Goal: Information Seeking & Learning: Learn about a topic

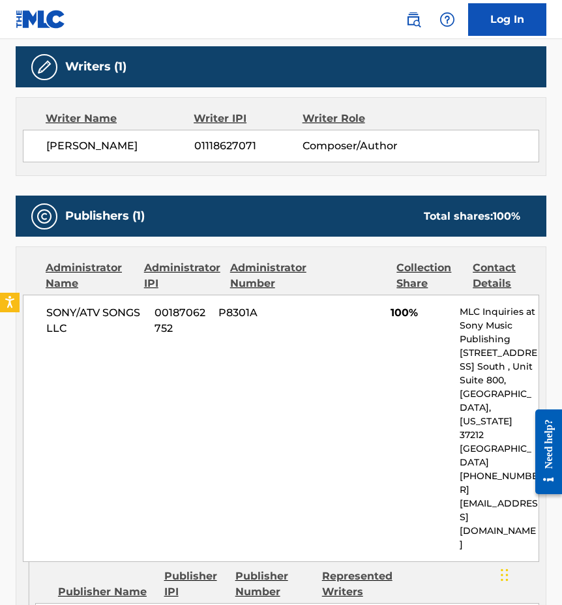
scroll to position [412, 0]
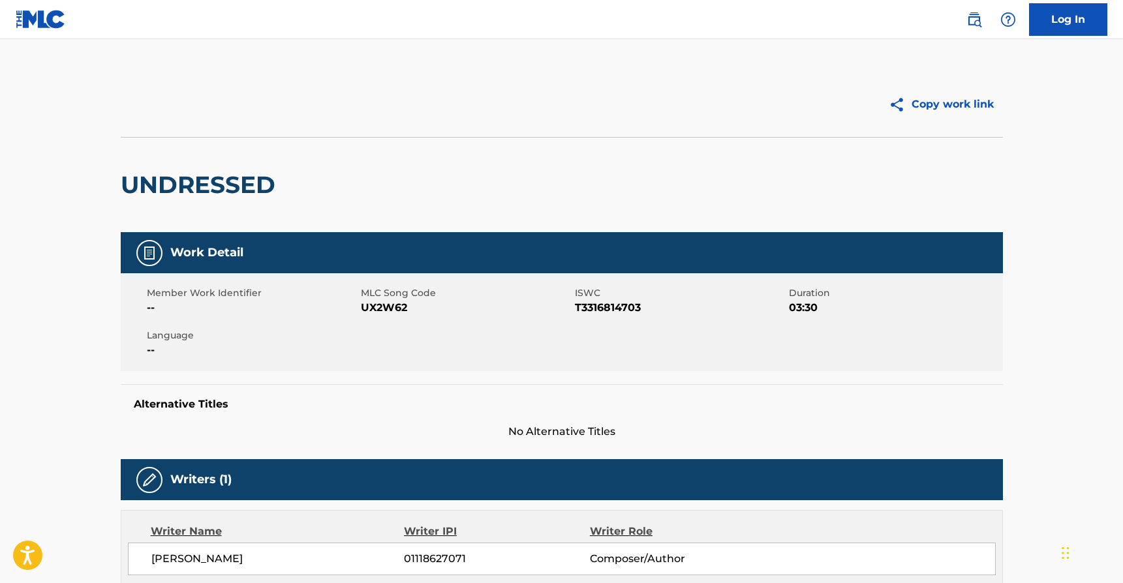
click at [860, 67] on main "Copy work link UNDRESSED Work Detail Member Work Identifier -- MLC Song Code UX…" at bounding box center [561, 549] width 1123 height 1020
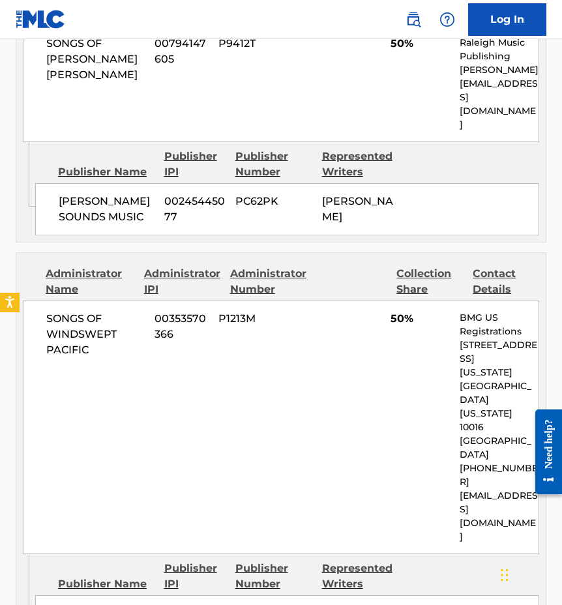
scroll to position [679, 0]
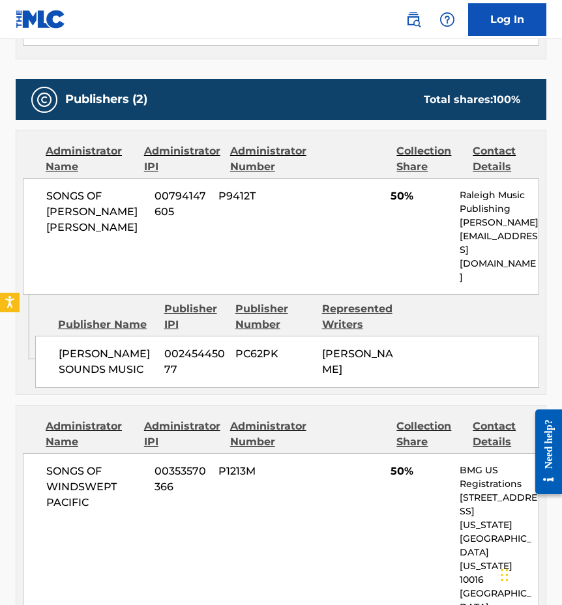
click at [313, 152] on div "Administrator Name Administrator IPI Administrator Number Collection Share Cont…" at bounding box center [281, 159] width 517 height 31
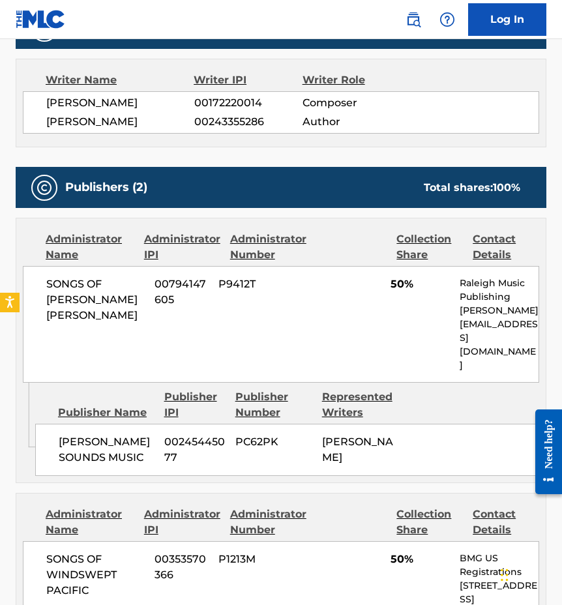
scroll to position [468, 0]
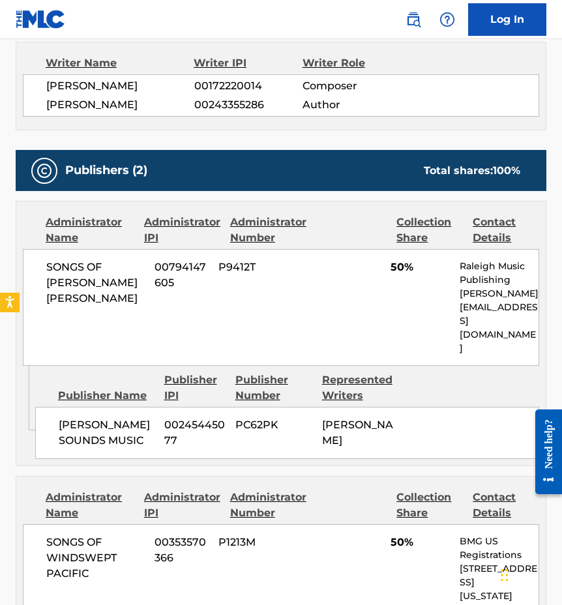
drag, startPoint x: 41, startPoint y: 263, endPoint x: 373, endPoint y: 406, distance: 361.7
click at [373, 406] on div "Administrator Name Administrator IPI Administrator Number Collection Share Cont…" at bounding box center [281, 333] width 531 height 265
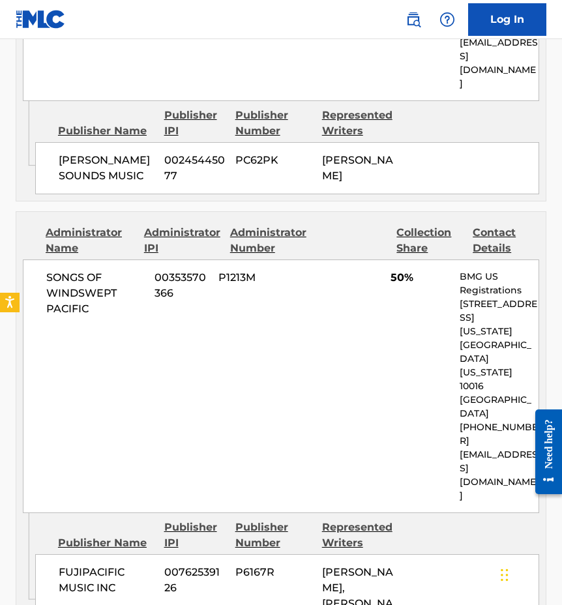
scroll to position [737, 0]
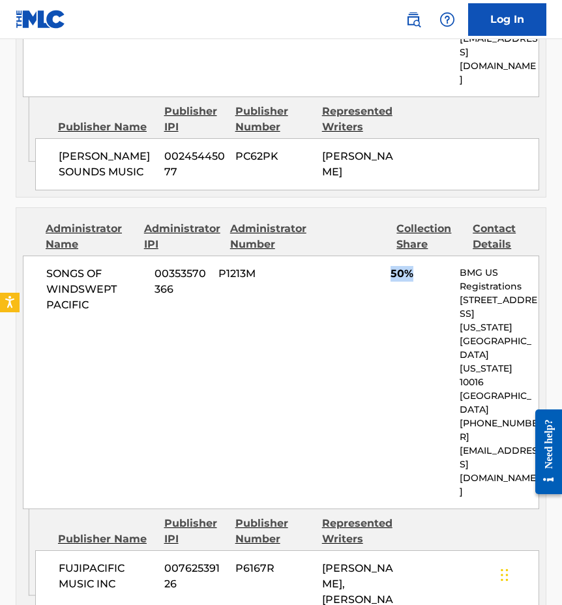
drag, startPoint x: 389, startPoint y: 245, endPoint x: 411, endPoint y: 245, distance: 21.5
click at [411, 256] on div "SONGS OF WINDSWEPT PACIFIC 00353570366 P1213M 50% BMG US Registrations 1 Park A…" at bounding box center [281, 383] width 517 height 254
drag, startPoint x: 367, startPoint y: 474, endPoint x: 314, endPoint y: 432, distance: 66.8
click at [314, 551] on div "FUJIPACIFIC MUSIC INC 00762539126 P6167R HIDEAKI ISHI, DANTE TERRELL SMITH" at bounding box center [287, 592] width 504 height 83
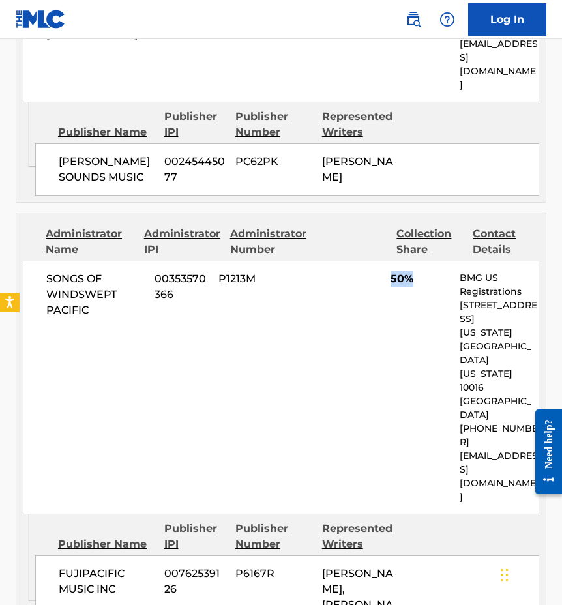
scroll to position [738, 0]
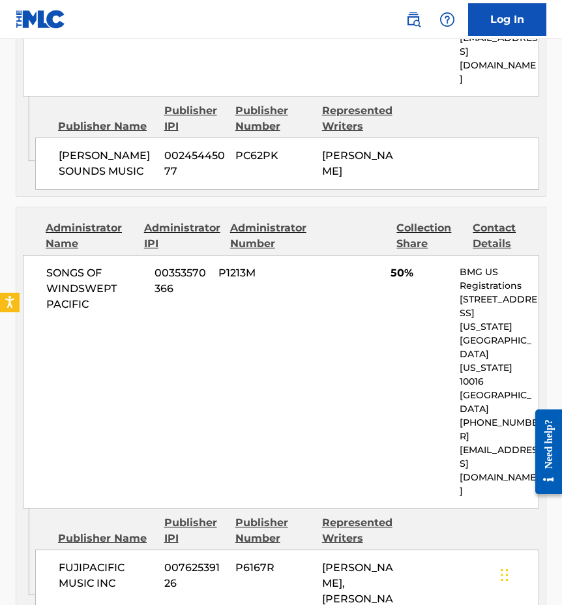
click at [382, 255] on div "SONGS OF WINDSWEPT PACIFIC 00353570366 P1213M 50% BMG US Registrations 1 Park A…" at bounding box center [281, 382] width 517 height 254
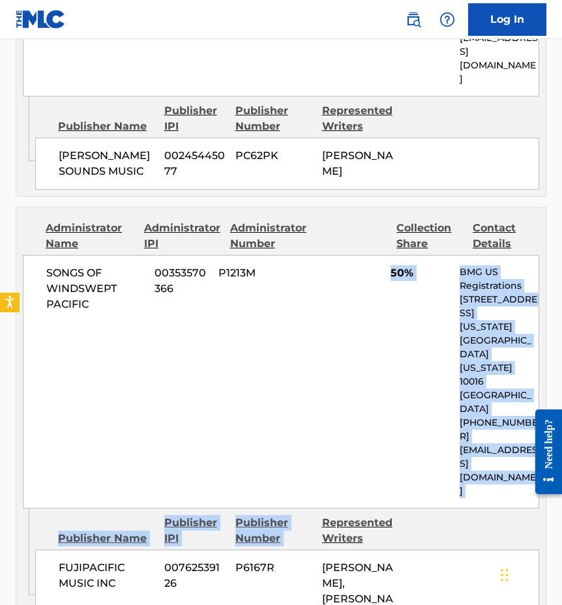
drag, startPoint x: 389, startPoint y: 241, endPoint x: 379, endPoint y: 376, distance: 135.4
click at [379, 376] on div "Administrator Name Administrator IPI Administrator Number Collection Share Cont…" at bounding box center [281, 424] width 531 height 434
drag, startPoint x: 358, startPoint y: 477, endPoint x: 322, endPoint y: 434, distance: 56.0
click at [322, 560] on div "HIDEAKI ISHI, DANTE TERRELL SMITH" at bounding box center [360, 591] width 77 height 63
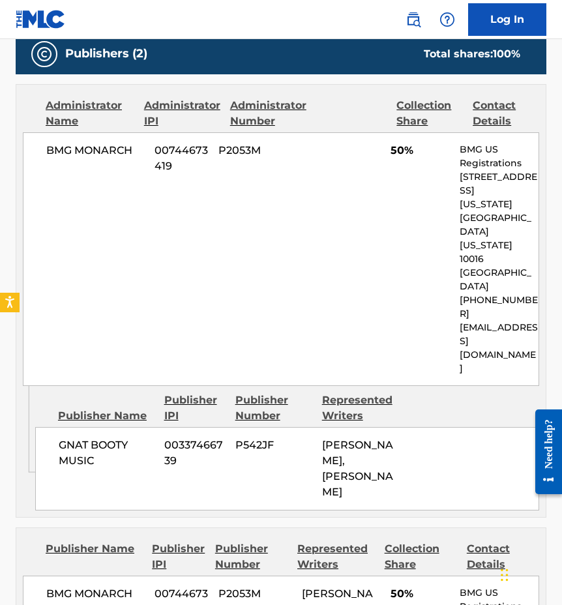
scroll to position [592, 0]
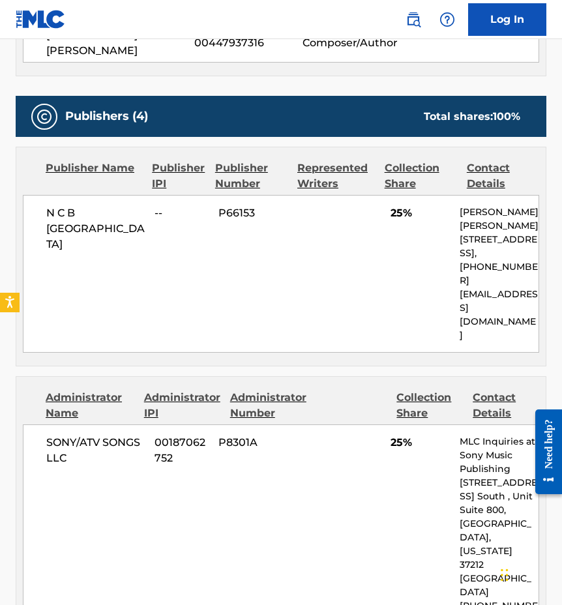
scroll to position [556, 0]
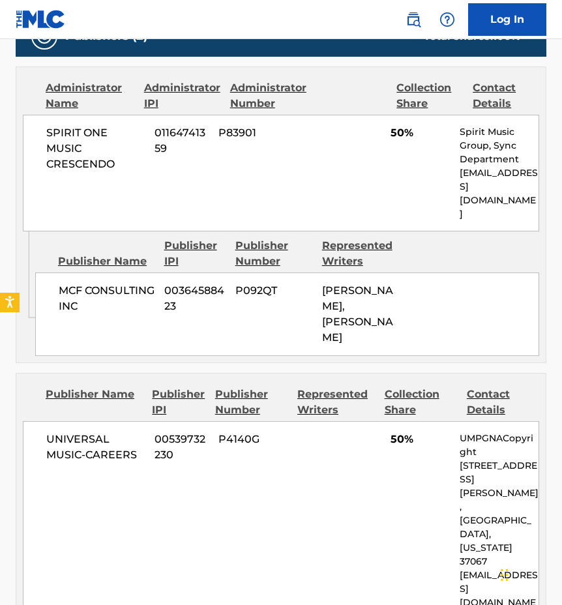
scroll to position [586, 0]
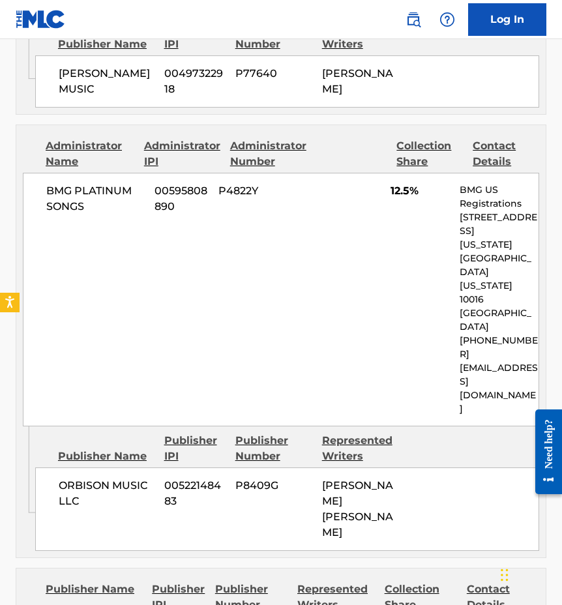
scroll to position [1052, 0]
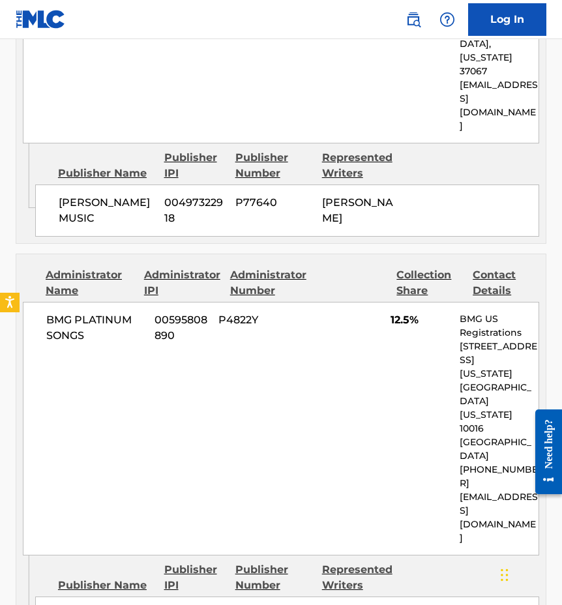
scroll to position [923, 0]
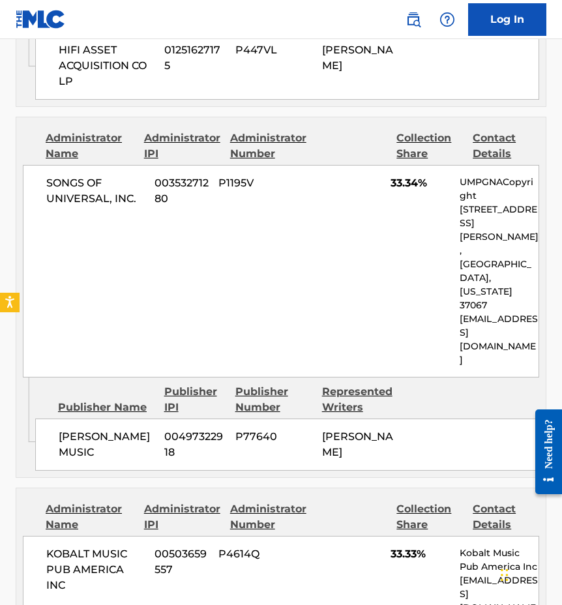
scroll to position [1201, 0]
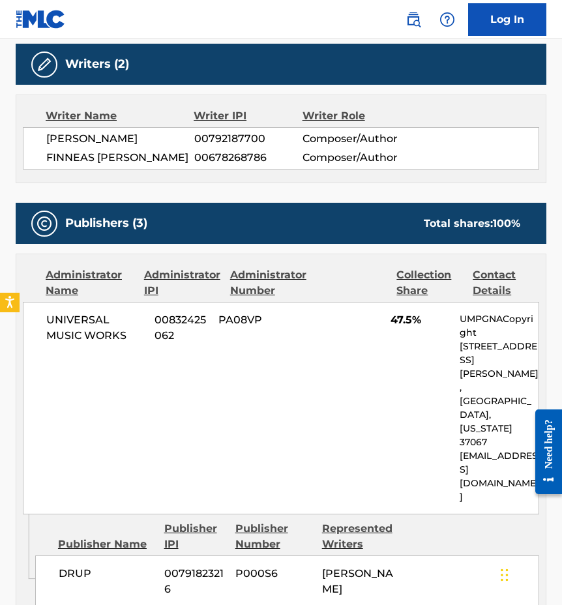
scroll to position [418, 0]
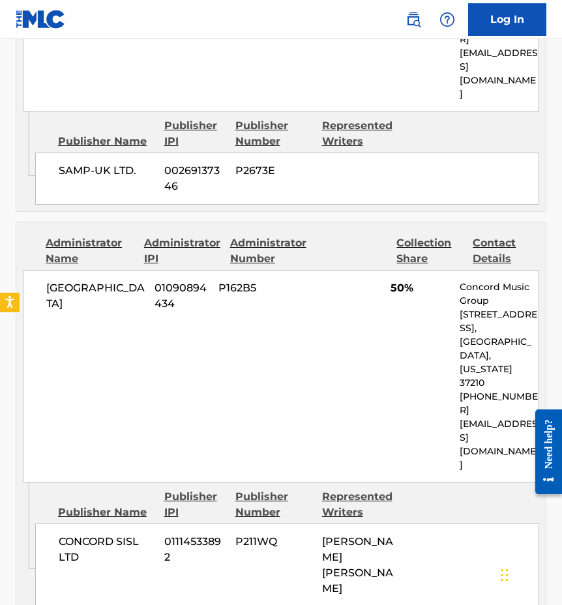
scroll to position [1430, 0]
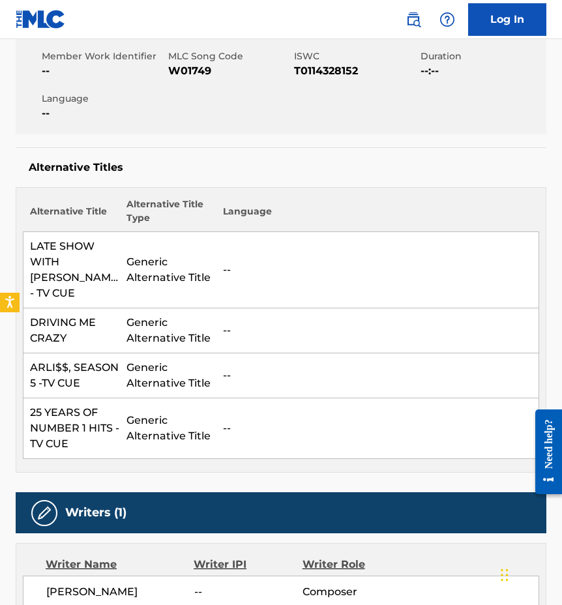
scroll to position [171, 0]
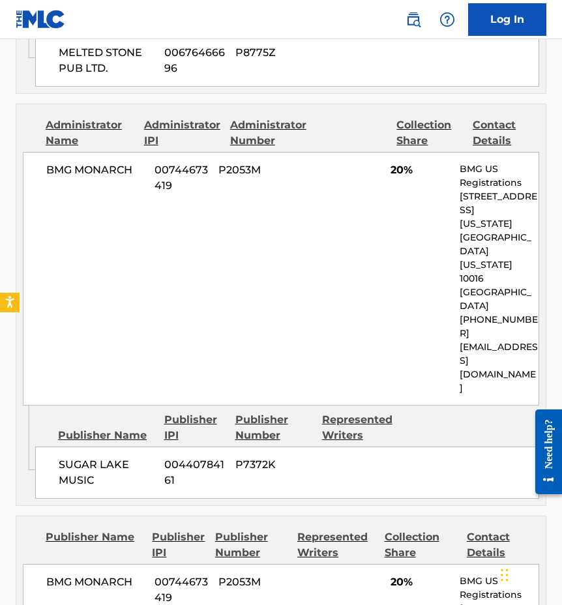
scroll to position [958, 0]
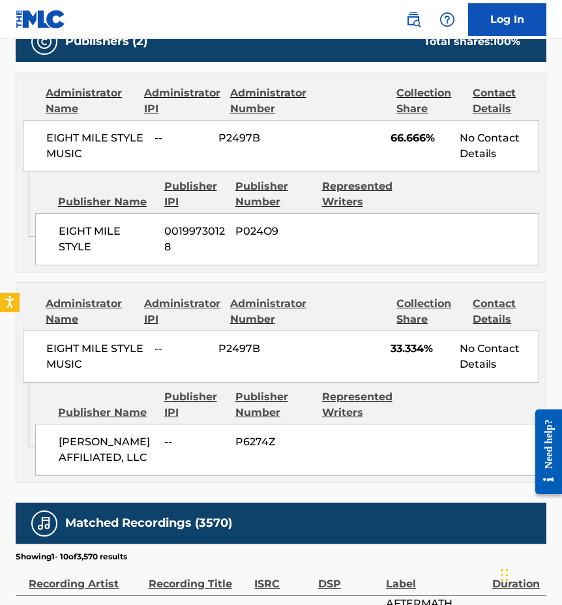
scroll to position [719, 0]
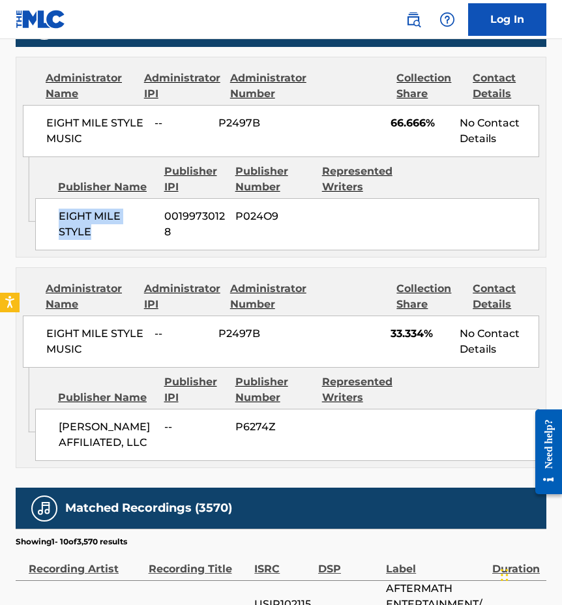
drag, startPoint x: 108, startPoint y: 233, endPoint x: 57, endPoint y: 215, distance: 53.2
click at [57, 215] on div "EIGHT MILE STYLE 00199730128 P024O9" at bounding box center [287, 224] width 504 height 52
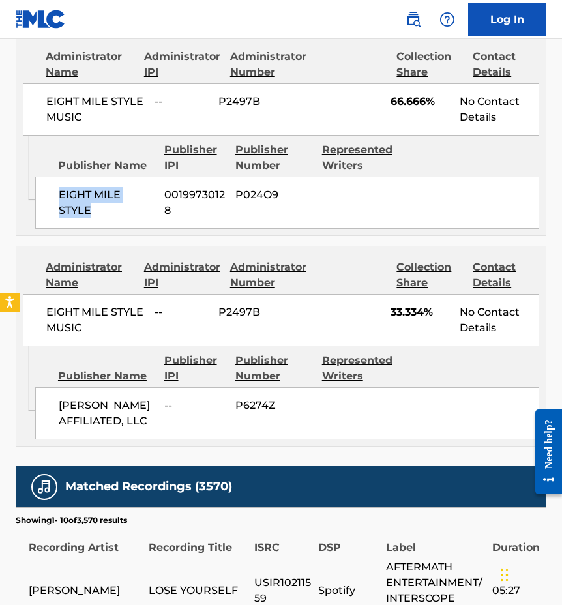
scroll to position [737, 0]
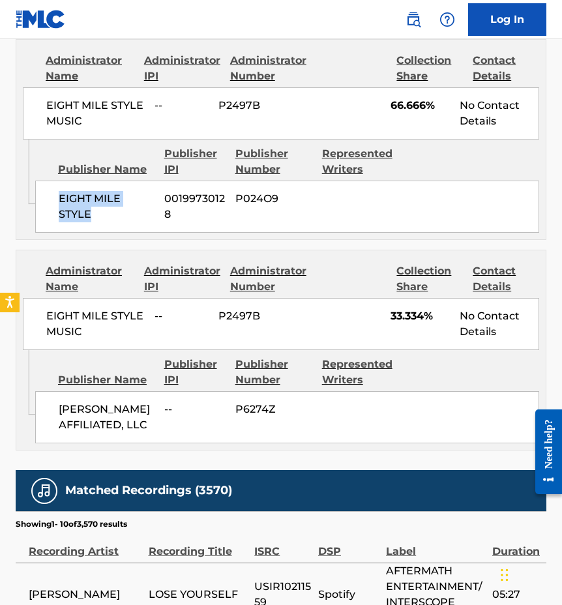
click at [287, 110] on span "P2497B" at bounding box center [256, 106] width 74 height 16
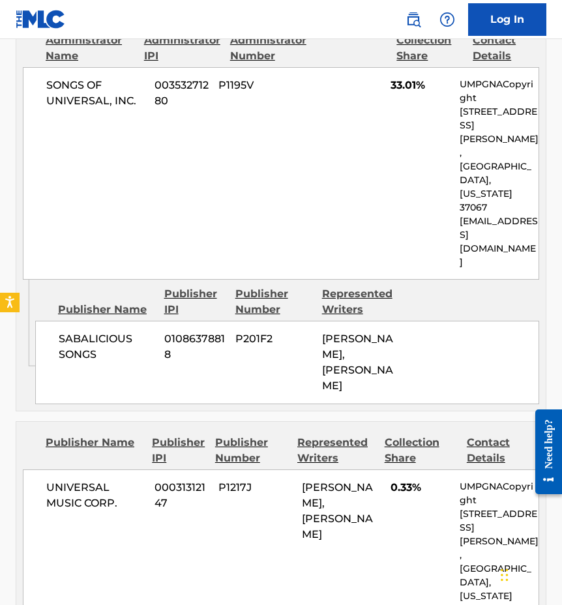
scroll to position [662, 0]
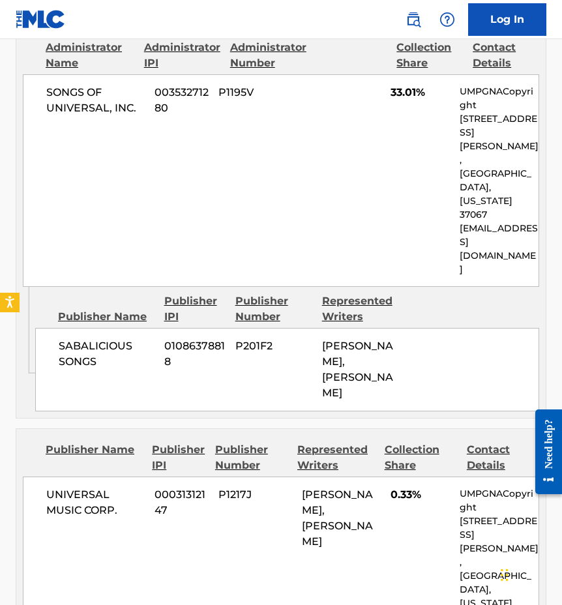
drag, startPoint x: 383, startPoint y: 335, endPoint x: 317, endPoint y: 280, distance: 85.7
click at [317, 328] on div "SABALICIOUS SONGS 01086378818 P201F2 [PERSON_NAME], [PERSON_NAME]" at bounding box center [287, 369] width 504 height 83
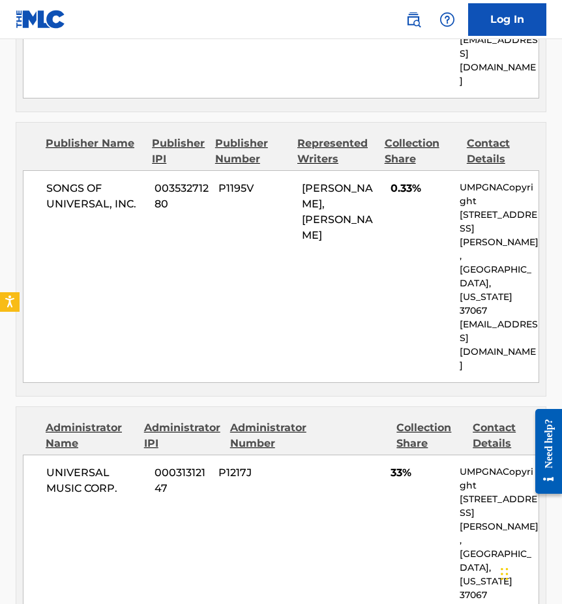
scroll to position [1203, 0]
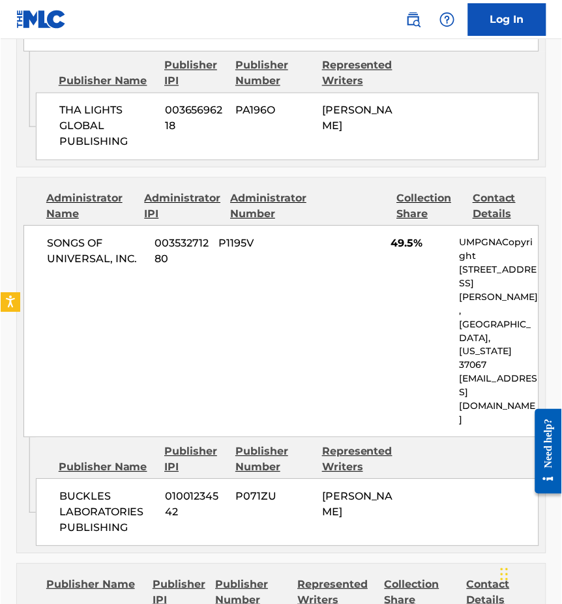
scroll to position [1310, 0]
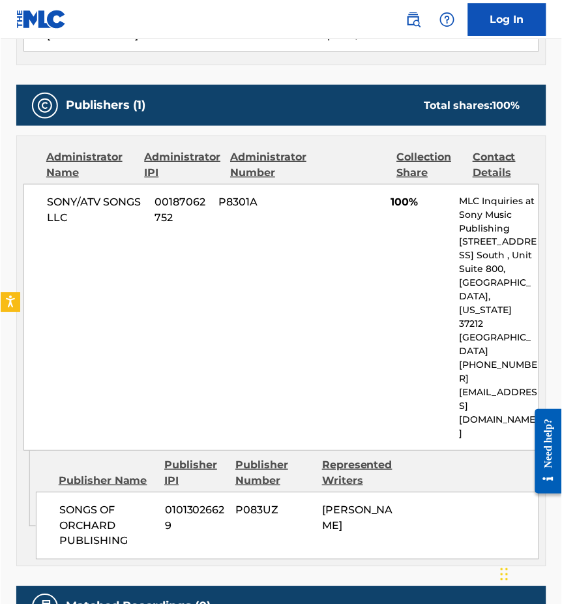
scroll to position [536, 0]
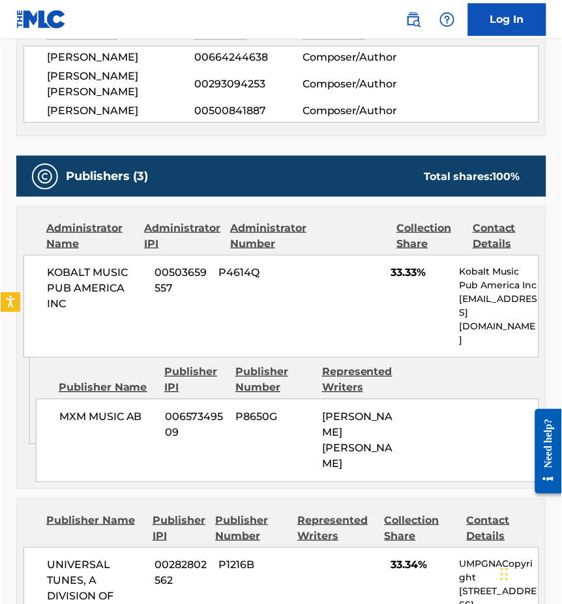
scroll to position [488, 0]
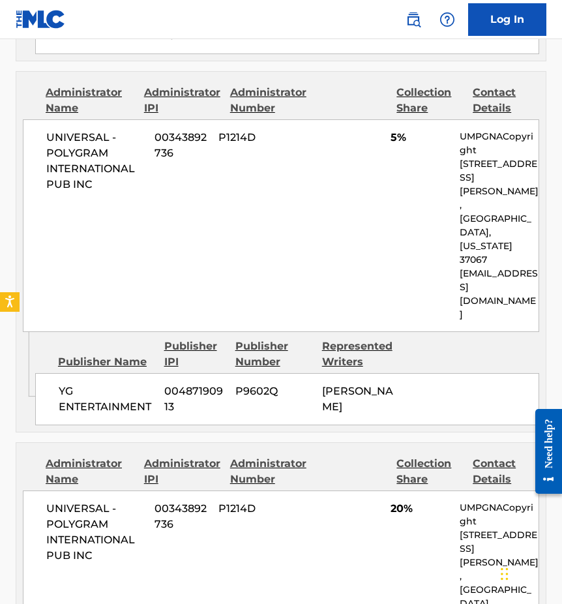
scroll to position [1121, 0]
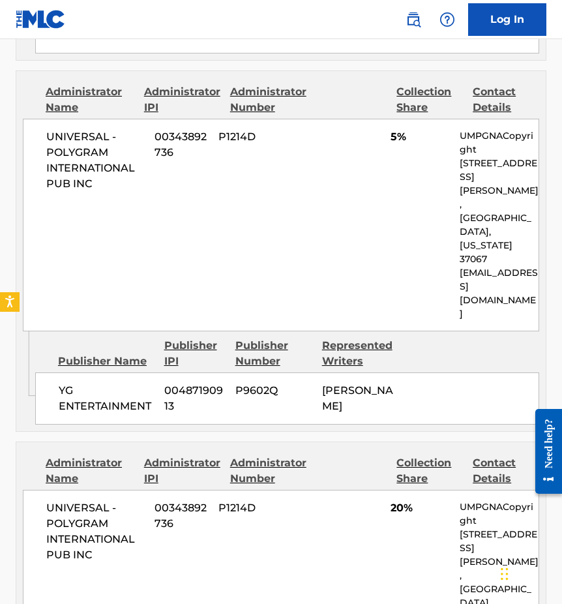
drag, startPoint x: 387, startPoint y: 541, endPoint x: 322, endPoint y: 476, distance: 91.8
drag, startPoint x: 393, startPoint y: 302, endPoint x: 408, endPoint y: 302, distance: 15.0
click at [408, 500] on span "20%" at bounding box center [420, 508] width 59 height 16
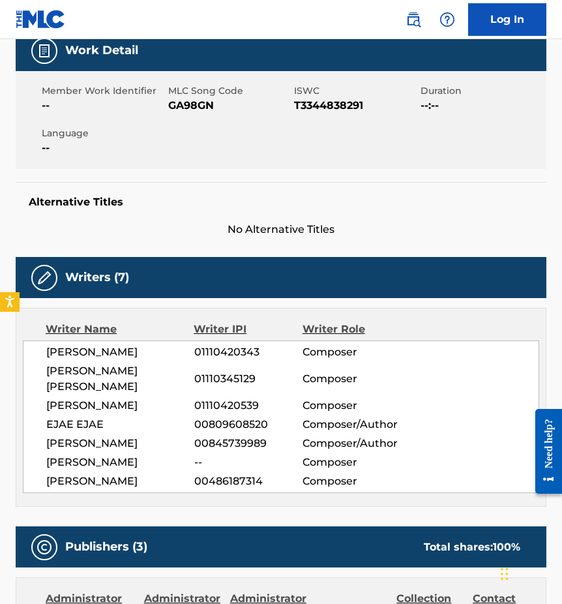
scroll to position [0, 0]
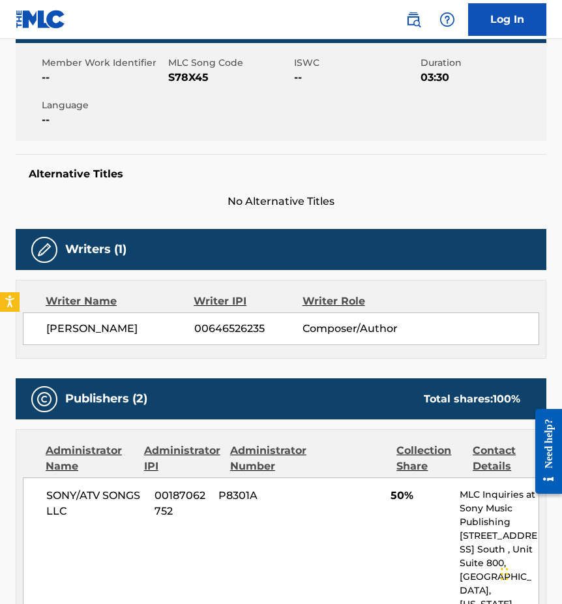
scroll to position [246, 0]
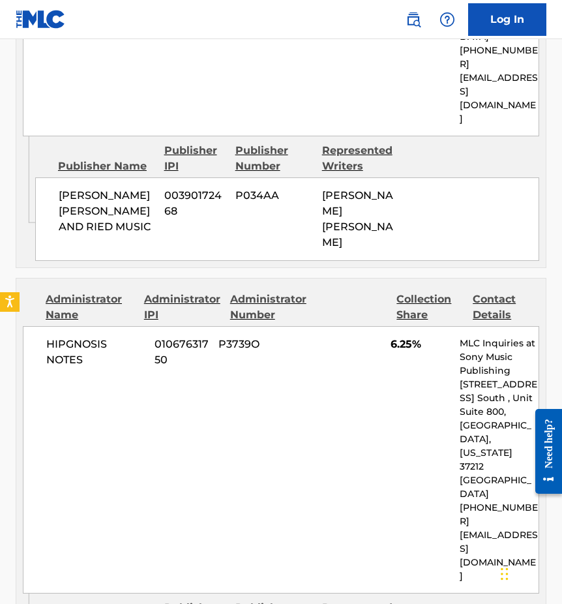
scroll to position [887, 0]
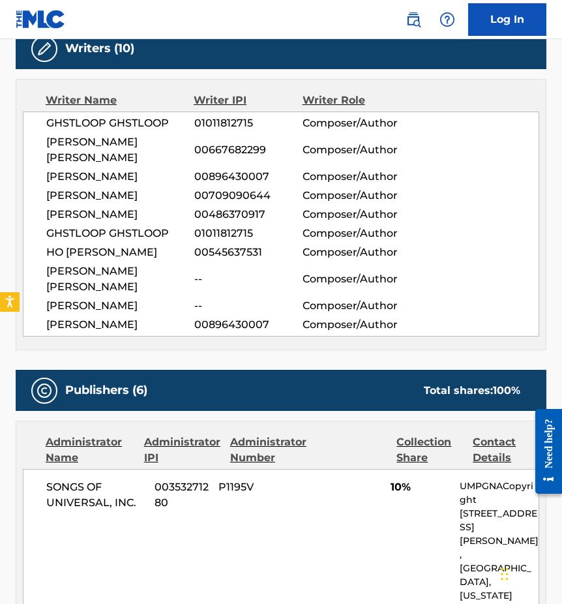
scroll to position [782, 0]
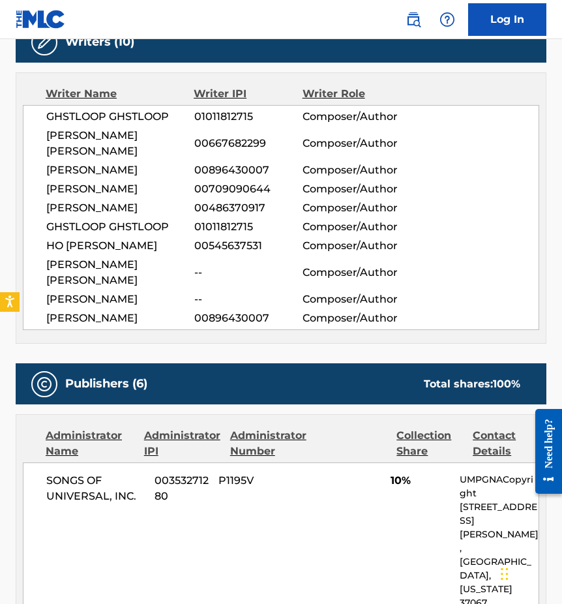
drag, startPoint x: 44, startPoint y: 128, endPoint x: 134, endPoint y: 331, distance: 221.9
click at [134, 330] on div "GHSTLOOP GHSTLOOP 01011812715 Composer/Author [PERSON_NAME] [PERSON_NAME] 00667…" at bounding box center [281, 217] width 517 height 225
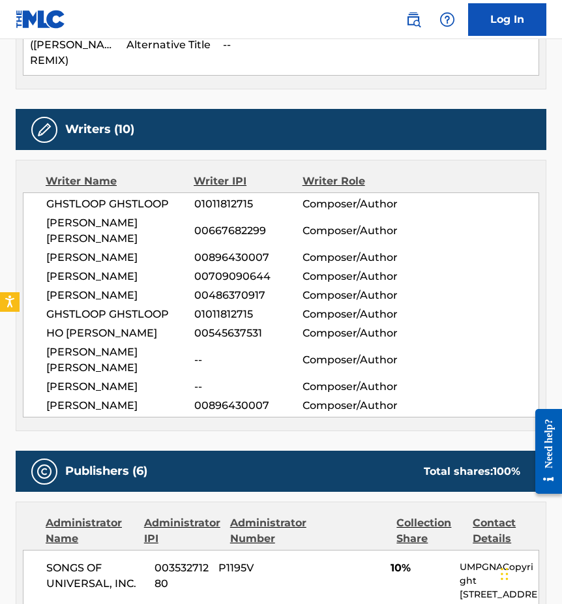
scroll to position [671, 0]
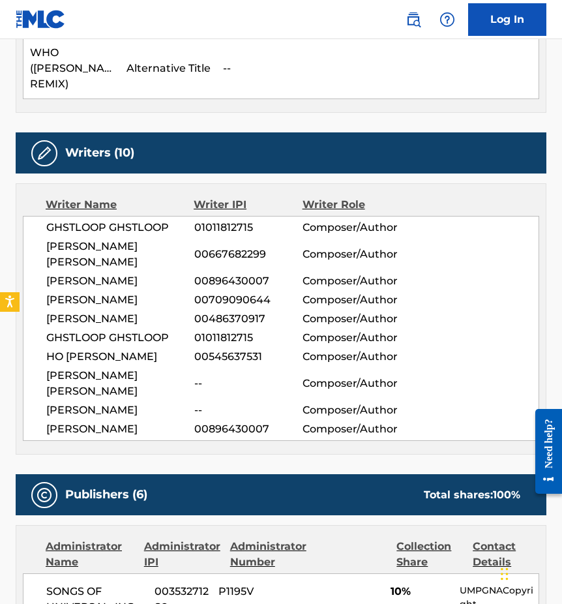
click at [159, 327] on span "[PERSON_NAME]" at bounding box center [120, 319] width 148 height 16
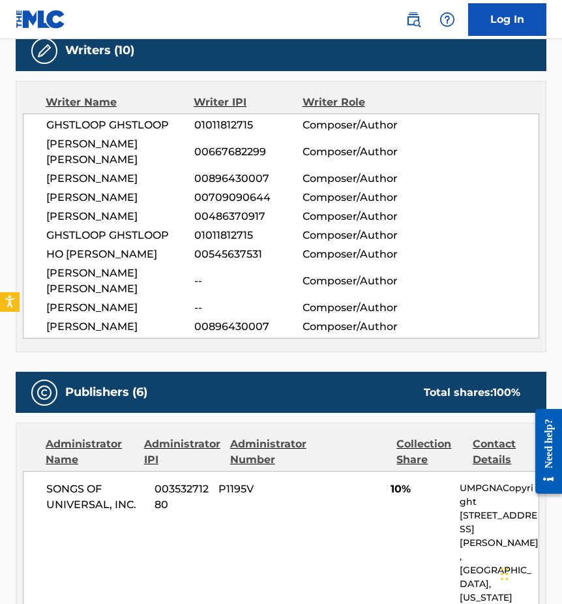
scroll to position [772, 0]
